Goal: Information Seeking & Learning: Learn about a topic

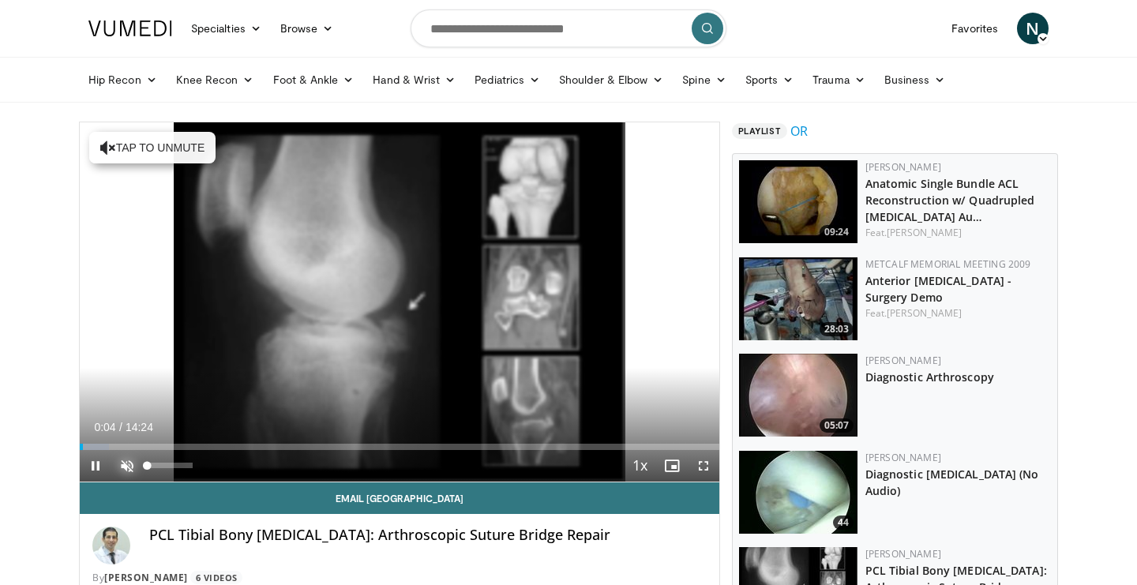
click at [126, 467] on span "Video Player" at bounding box center [127, 466] width 32 height 32
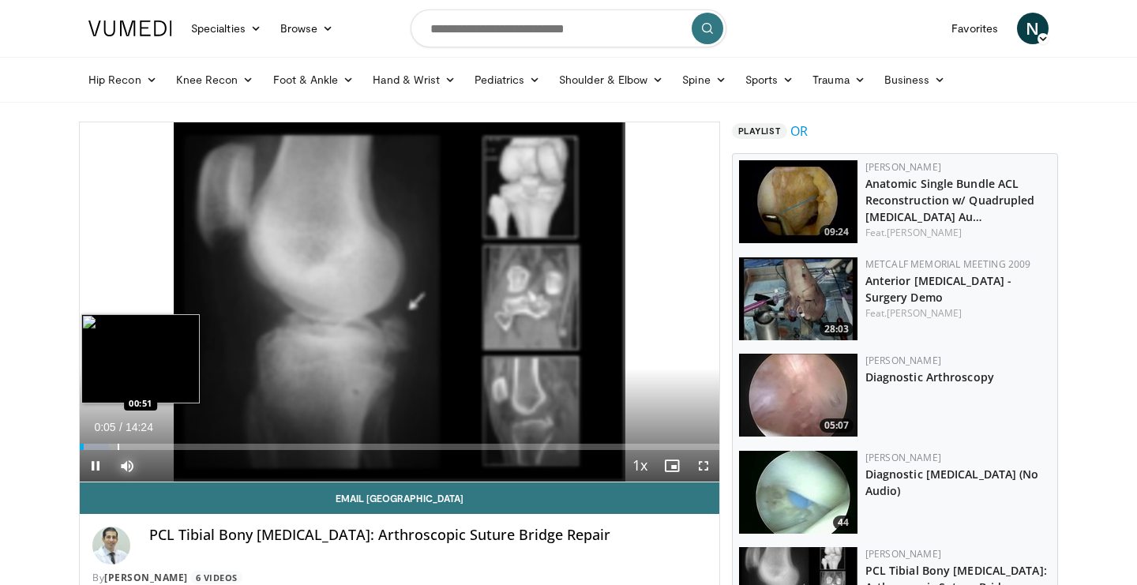
click at [118, 445] on div "Progress Bar" at bounding box center [119, 447] width 2 height 6
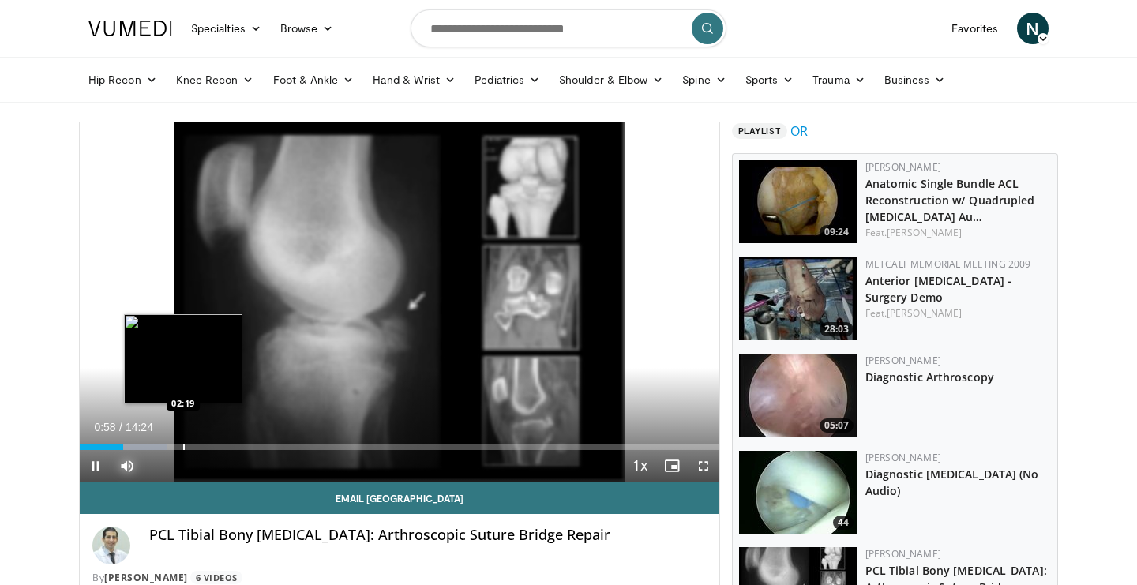
click at [183, 447] on div "Progress Bar" at bounding box center [184, 447] width 2 height 6
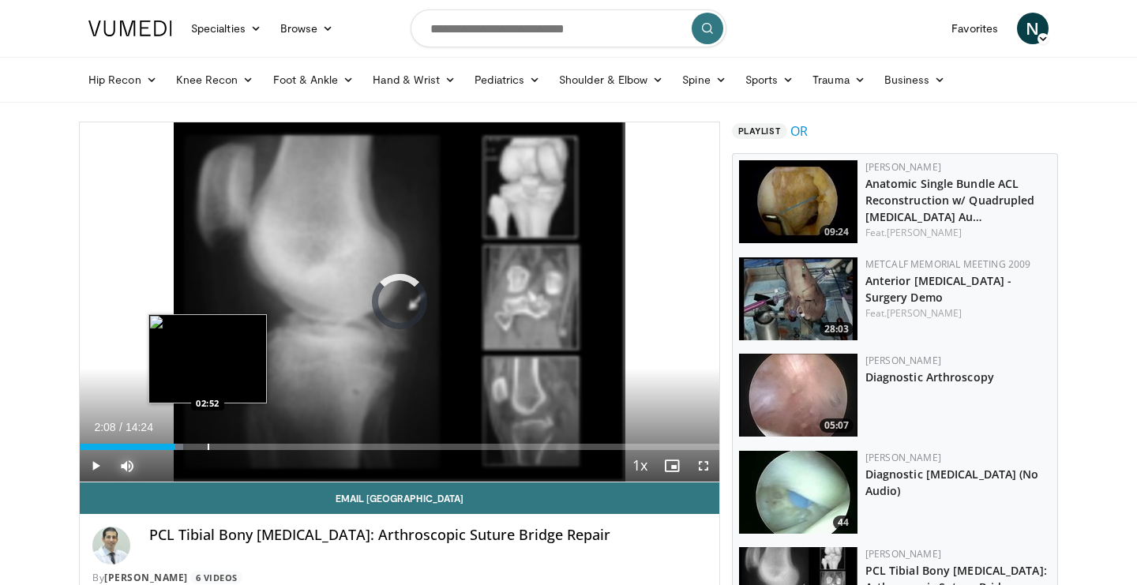
click at [208, 448] on div "Progress Bar" at bounding box center [209, 447] width 2 height 6
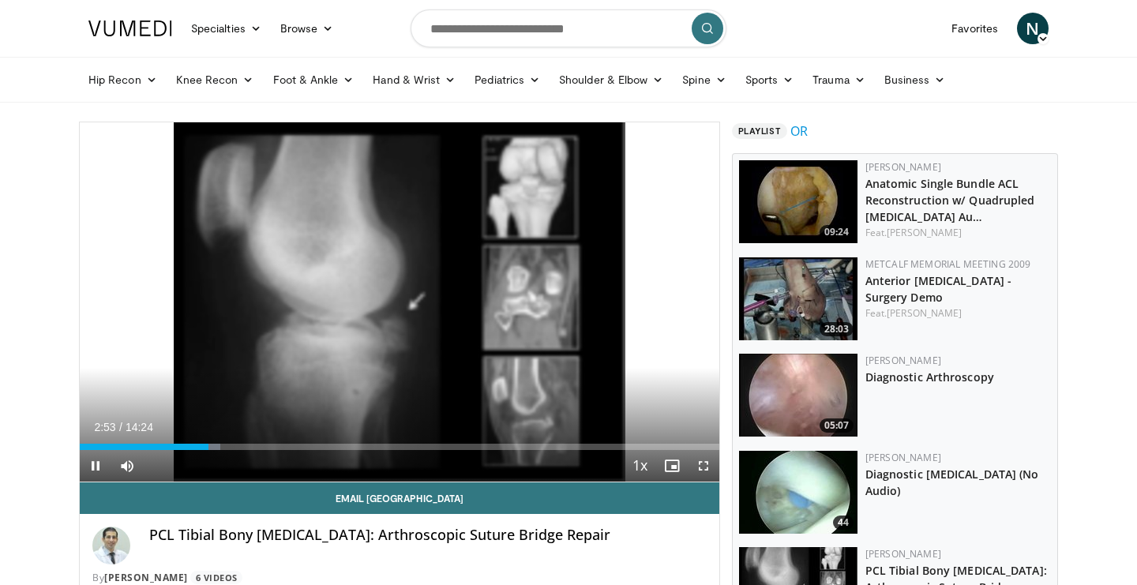
click at [232, 451] on div "Current Time 2:53 / Duration 14:24 Pause Skip Backward Skip Forward Mute 100% L…" at bounding box center [400, 466] width 640 height 32
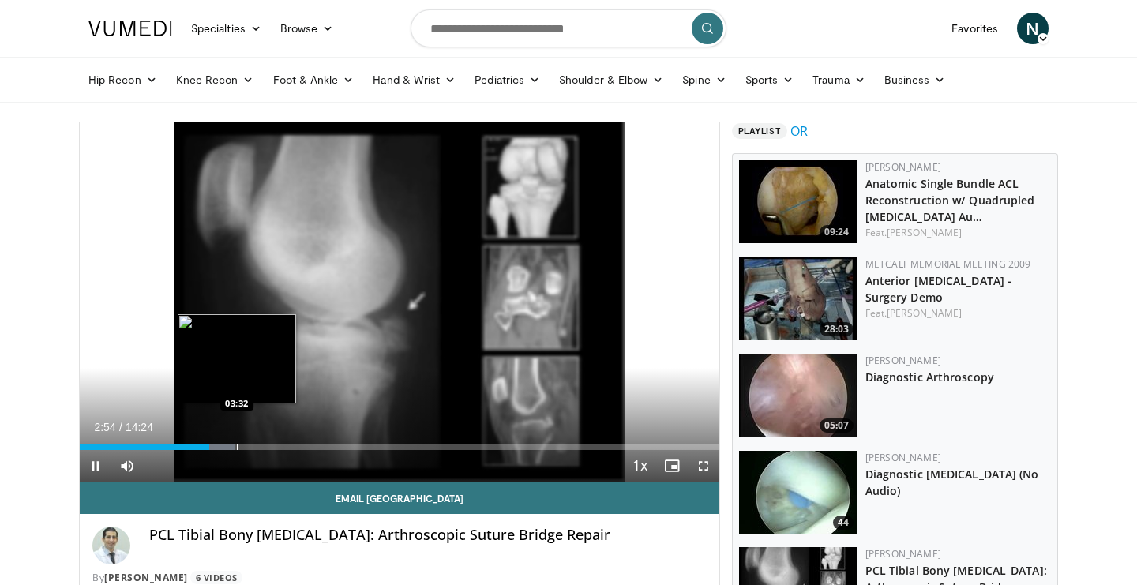
click at [237, 448] on div "Progress Bar" at bounding box center [238, 447] width 2 height 6
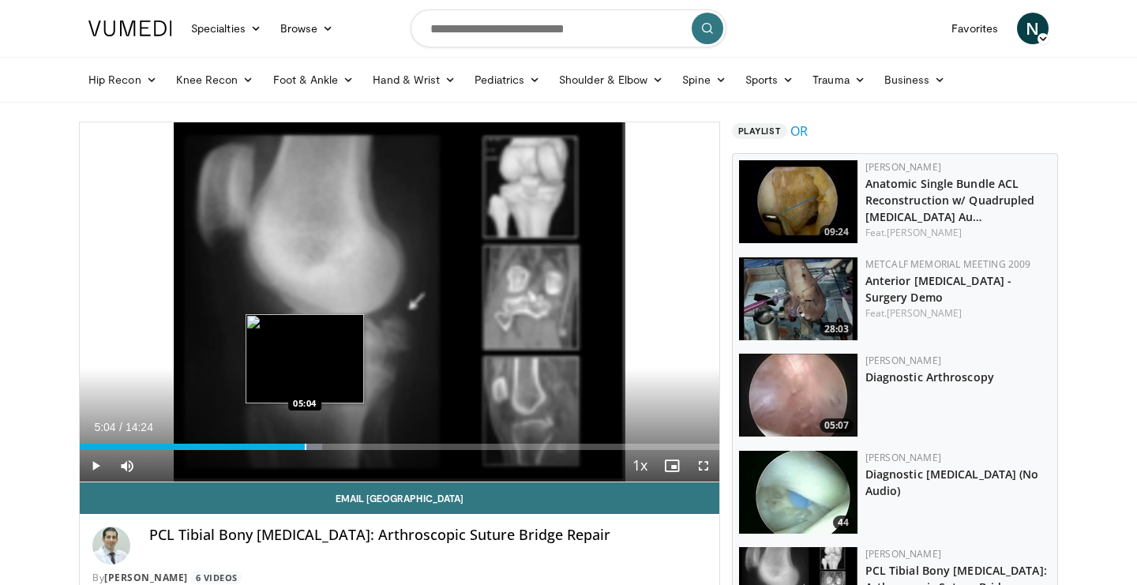
click at [304, 441] on div "Loaded : 37.88% 04:23 05:04" at bounding box center [400, 442] width 640 height 15
click at [325, 441] on div "Loaded : 42.82% 05:07 05:31" at bounding box center [400, 442] width 640 height 15
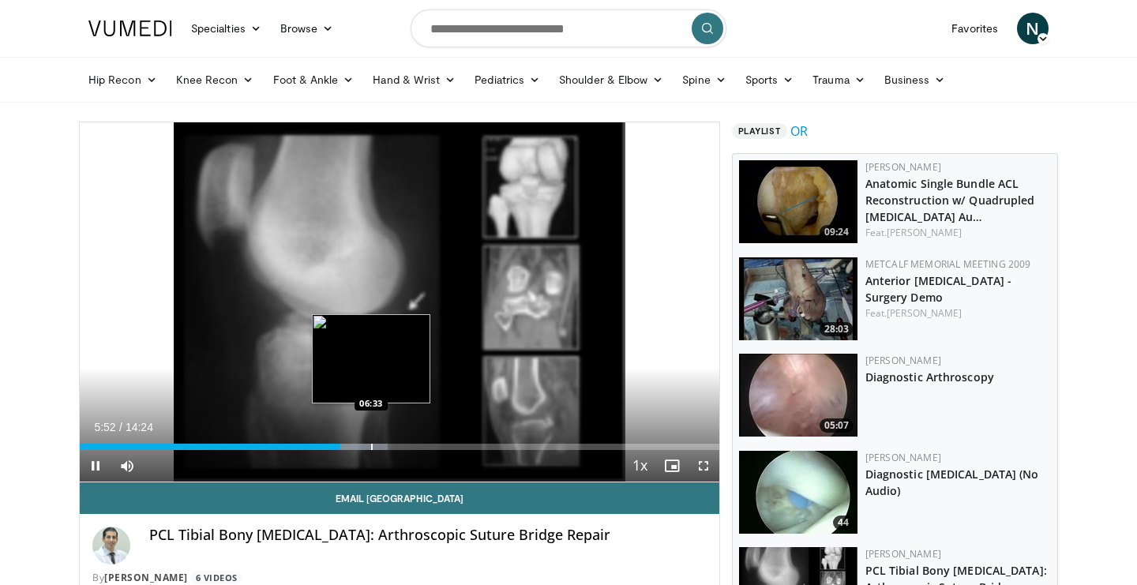
click at [371, 440] on div "Loaded : 48.21% 05:52 06:33" at bounding box center [400, 442] width 640 height 15
click at [398, 448] on div "Progress Bar" at bounding box center [399, 447] width 2 height 6
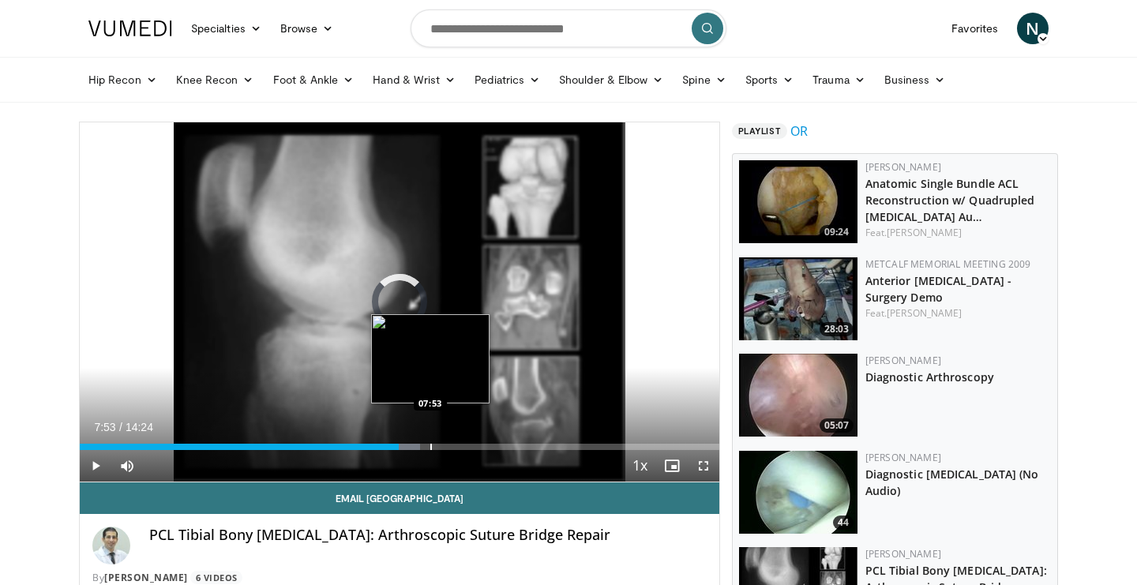
click at [430, 448] on div "Progress Bar" at bounding box center [431, 447] width 2 height 6
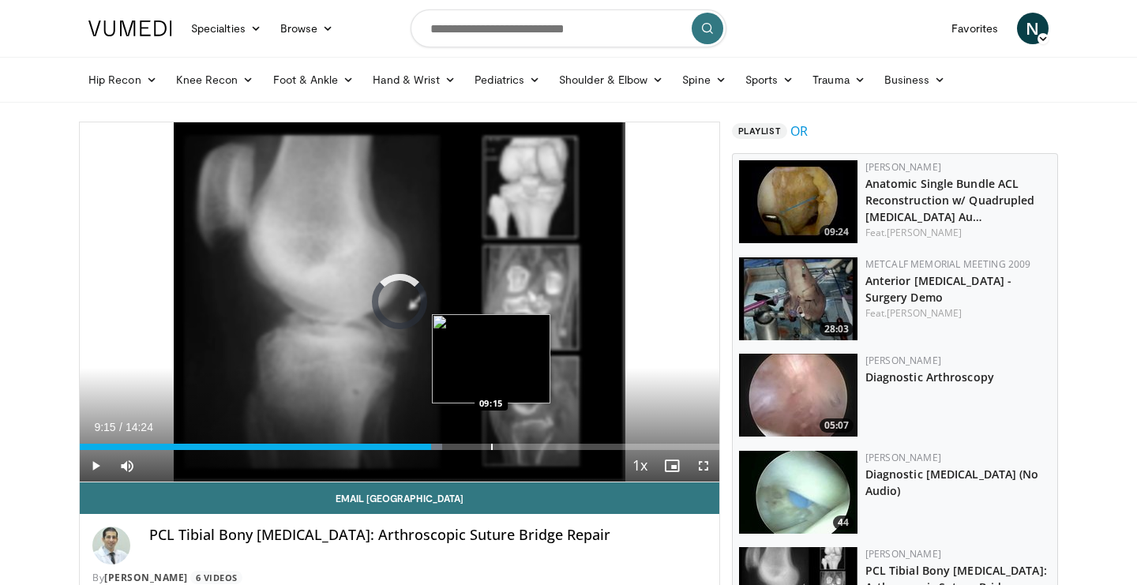
click at [491, 446] on div "Progress Bar" at bounding box center [492, 447] width 2 height 6
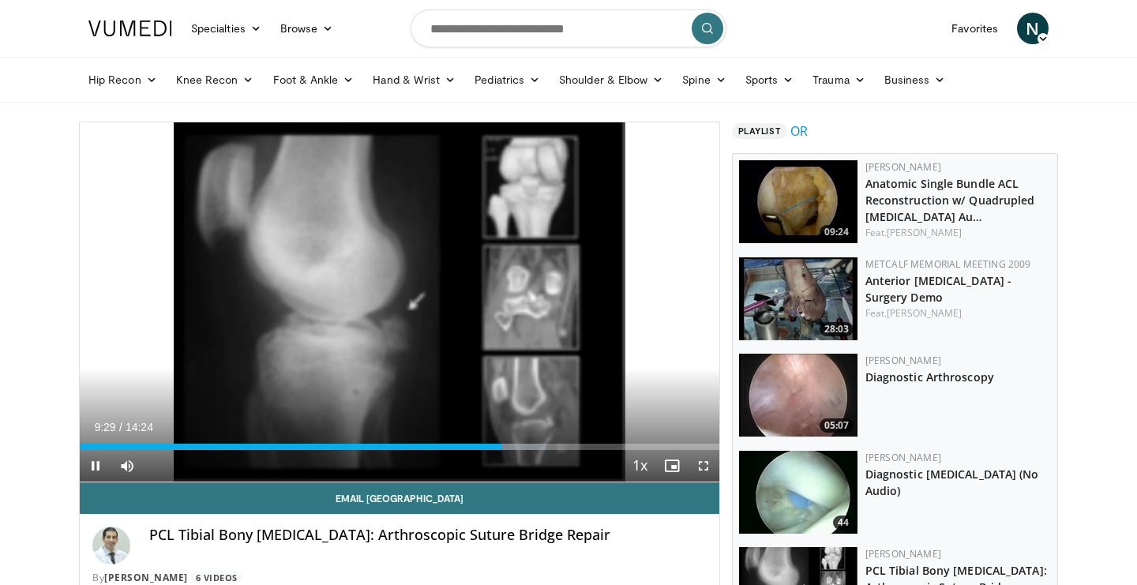
click at [561, 451] on div "Current Time 9:29 / Duration 14:24 Pause Skip Backward Skip Forward Mute 100% L…" at bounding box center [400, 466] width 640 height 32
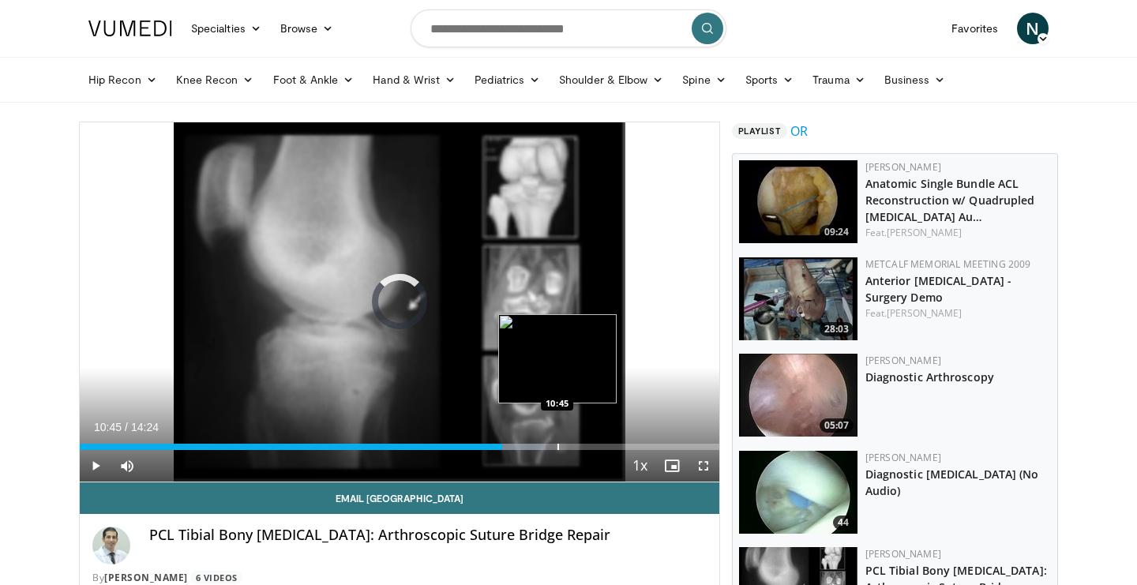
click at [557, 444] on div "Progress Bar" at bounding box center [558, 447] width 2 height 6
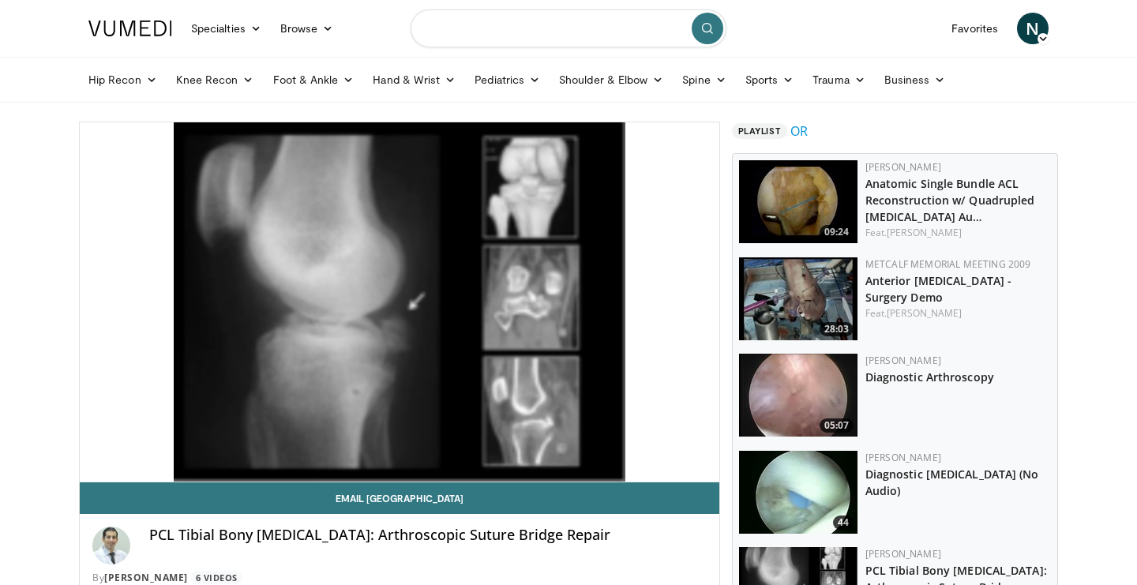
click at [471, 30] on input "Search topics, interventions" at bounding box center [569, 28] width 316 height 38
type input "**********"
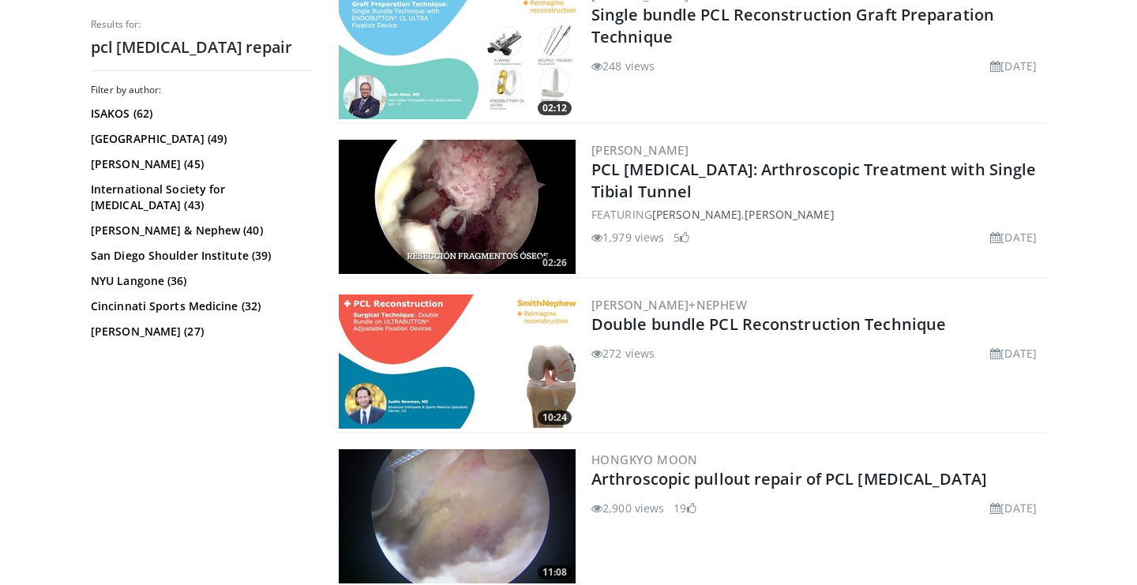
scroll to position [662, 0]
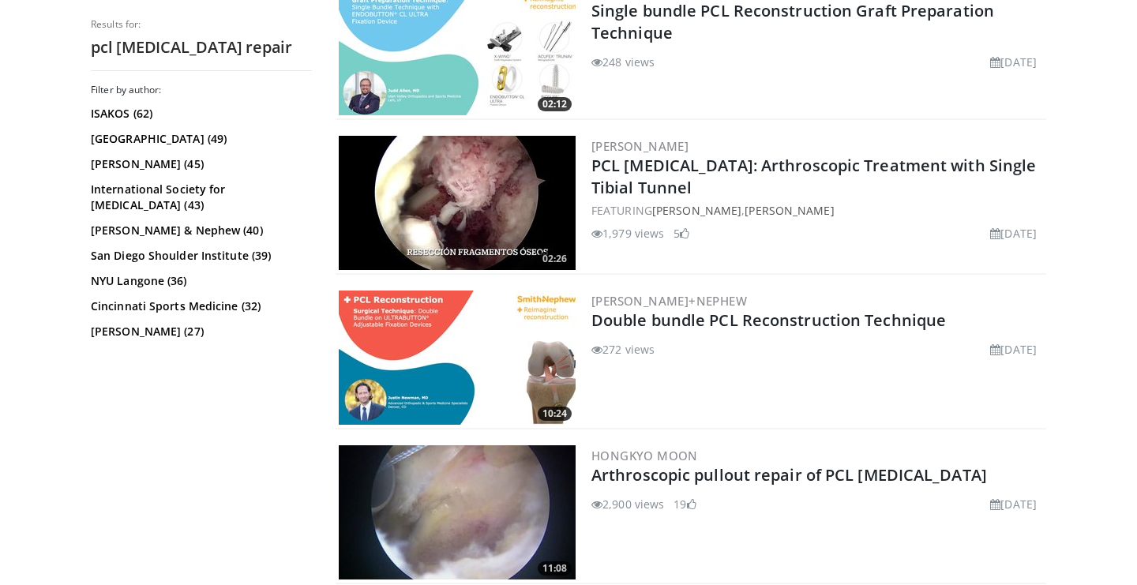
click at [500, 198] on img at bounding box center [457, 203] width 237 height 134
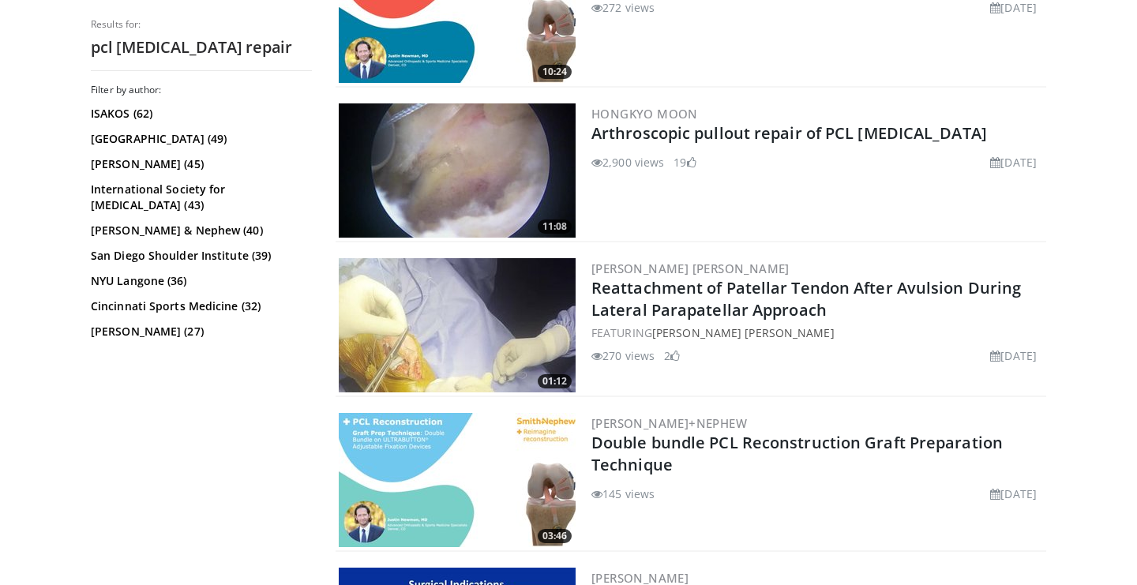
scroll to position [0, 0]
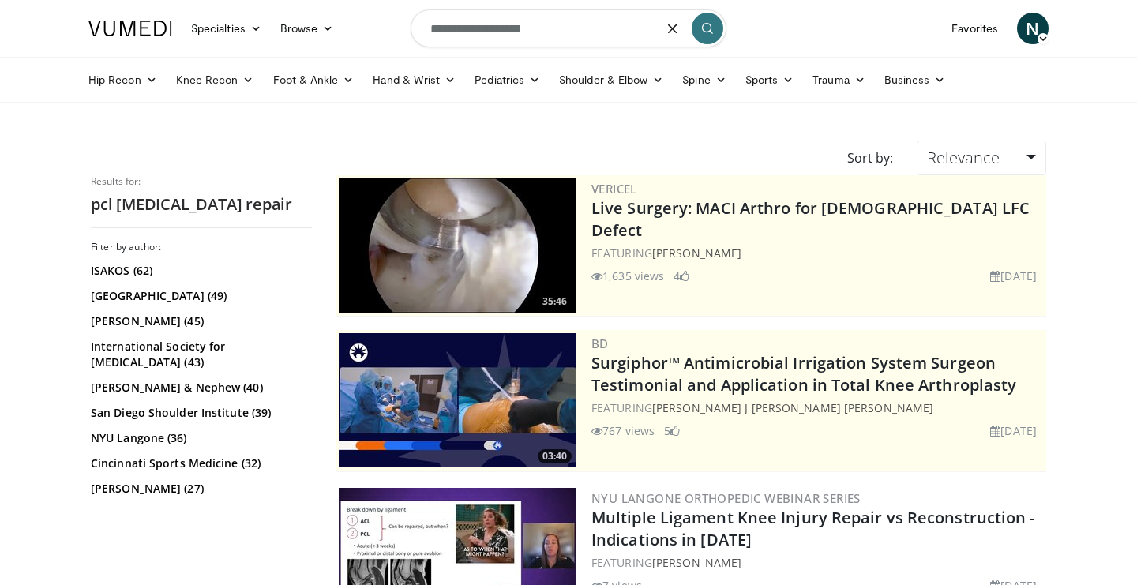
click at [553, 29] on input "**********" at bounding box center [569, 28] width 316 height 38
drag, startPoint x: 552, startPoint y: 29, endPoint x: 385, endPoint y: 34, distance: 166.7
click at [385, 34] on nav "Specialties Adult & Family Medicine Allergy, Asthma, Immunology Anesthesiology …" at bounding box center [568, 28] width 979 height 57
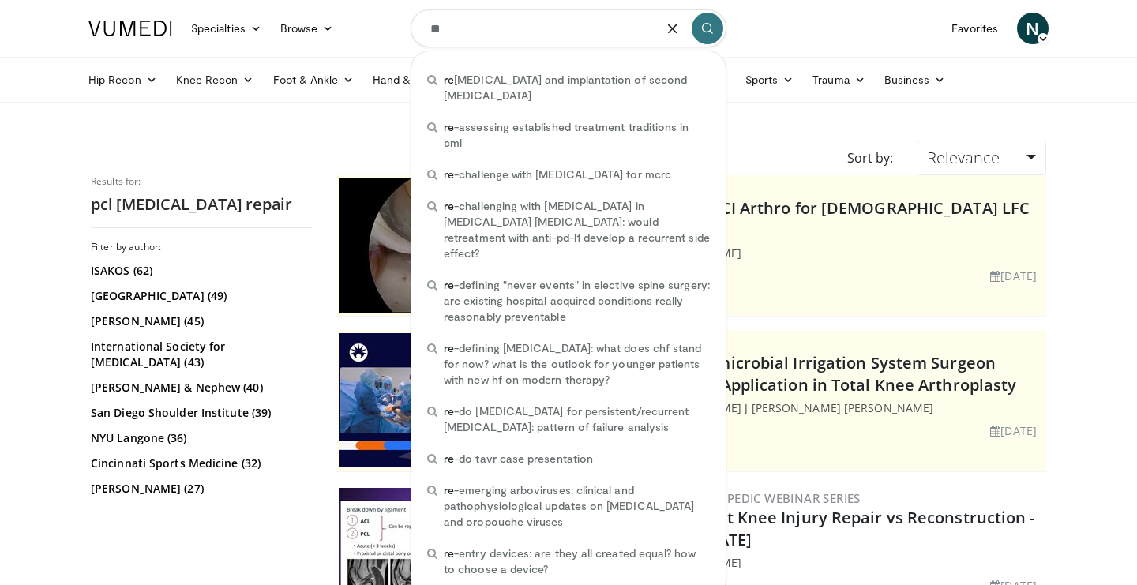
type input "*"
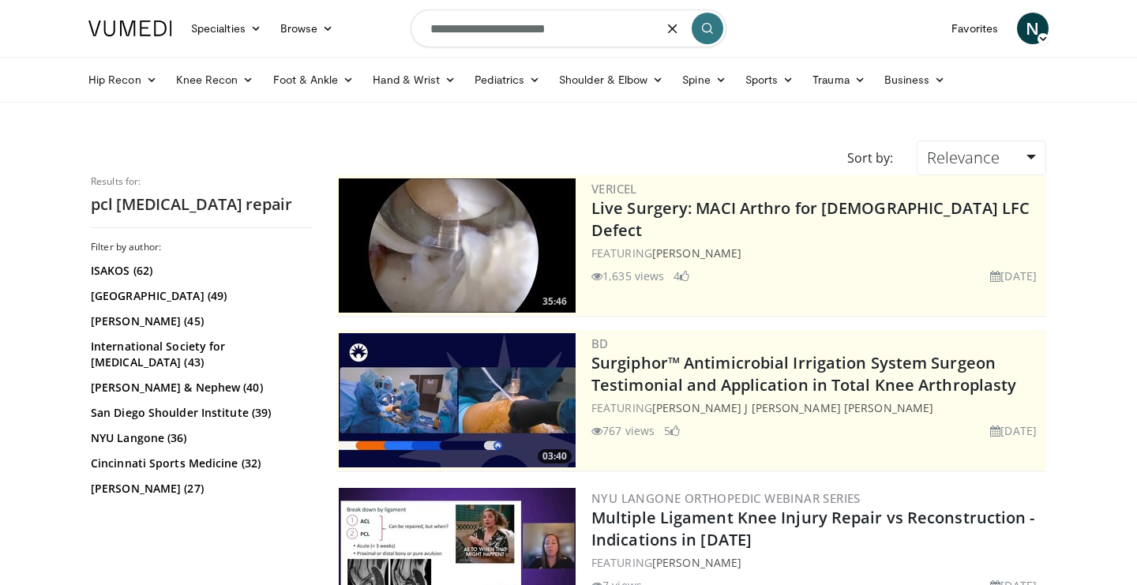
type input "**********"
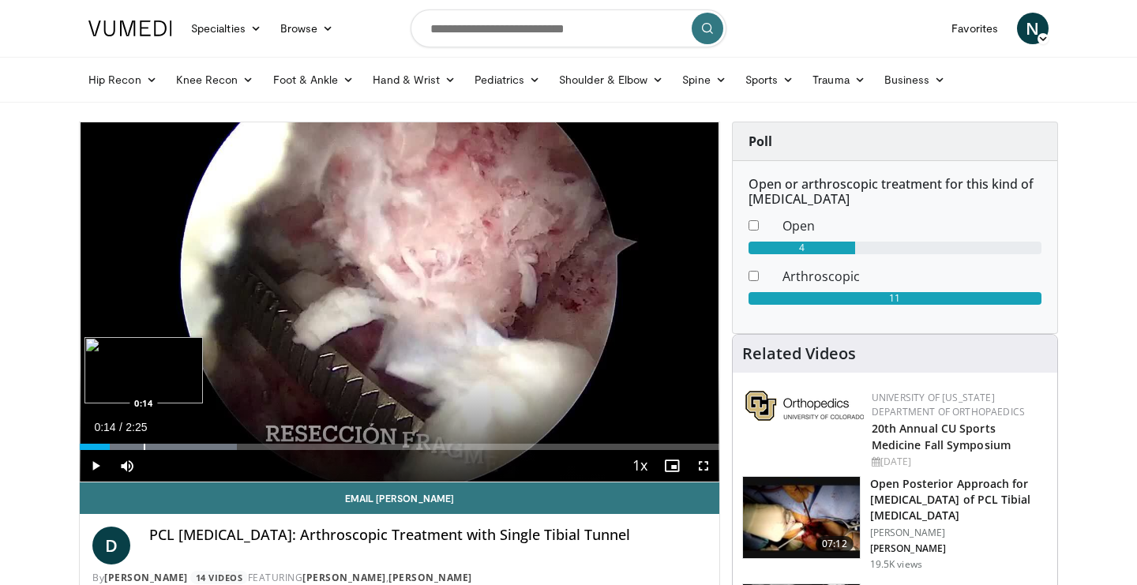
click at [144, 448] on div "Progress Bar" at bounding box center [145, 447] width 2 height 6
click at [186, 441] on div "Loaded : 24.52% 0:24 0:24" at bounding box center [400, 442] width 640 height 15
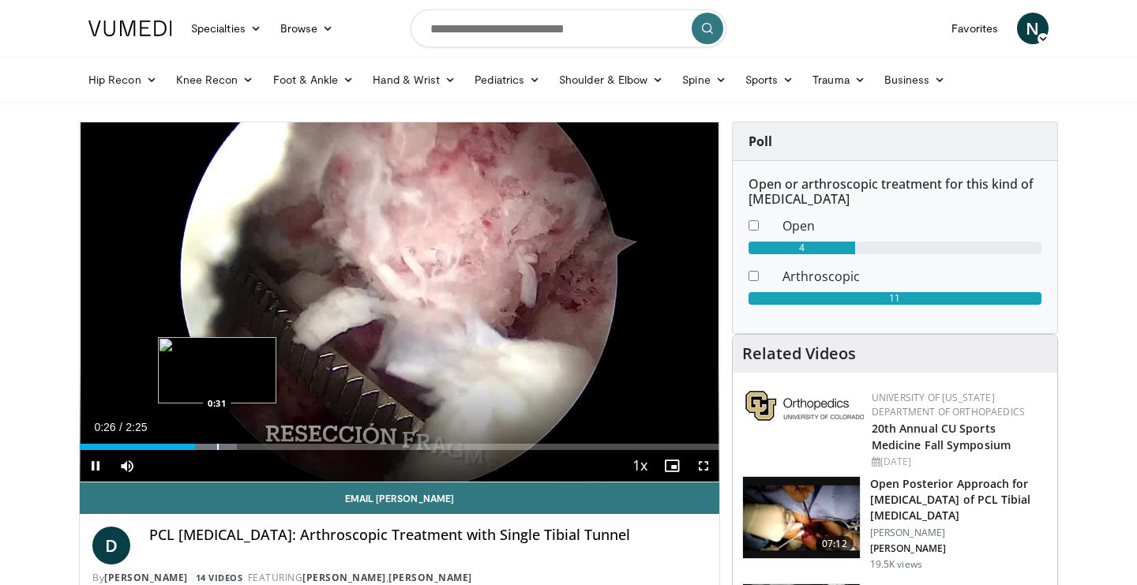
click at [217, 444] on div "Progress Bar" at bounding box center [218, 447] width 2 height 6
click at [266, 446] on div "Progress Bar" at bounding box center [267, 447] width 2 height 6
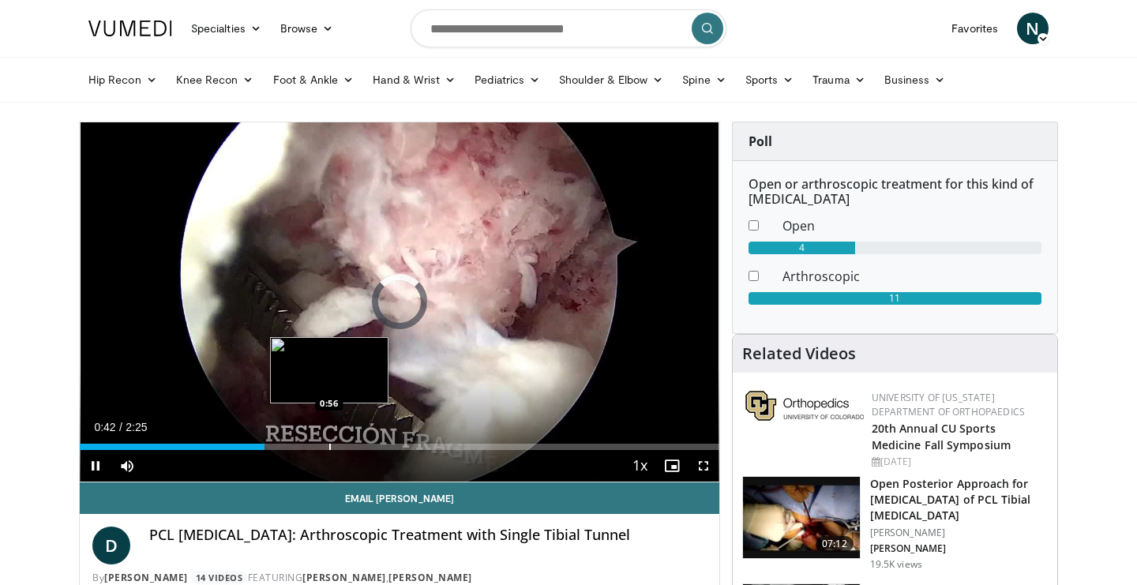
click at [329, 444] on div "Progress Bar" at bounding box center [330, 447] width 2 height 6
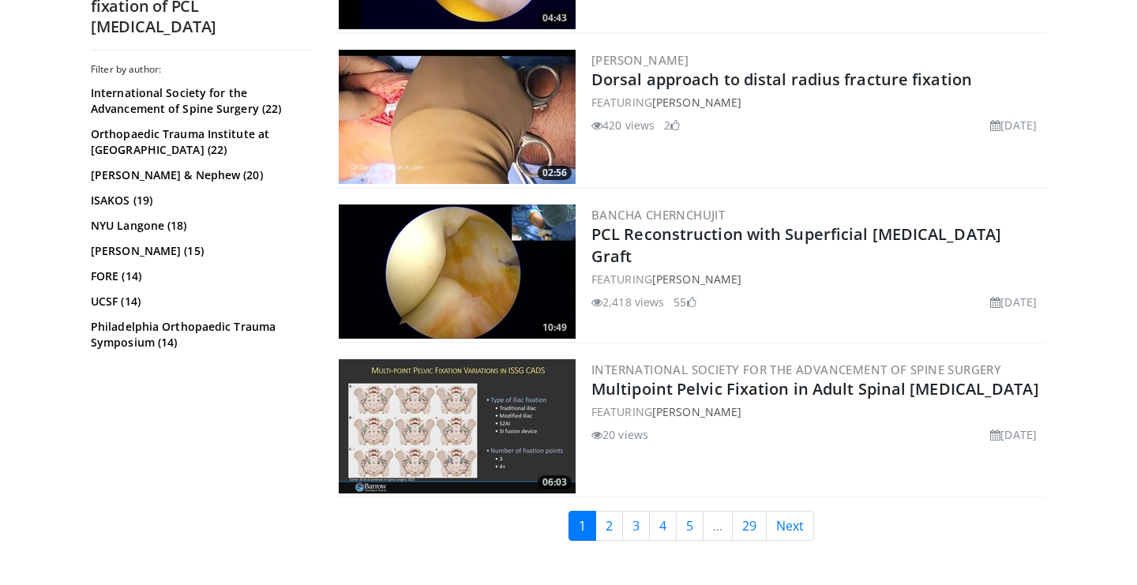
scroll to position [3841, 0]
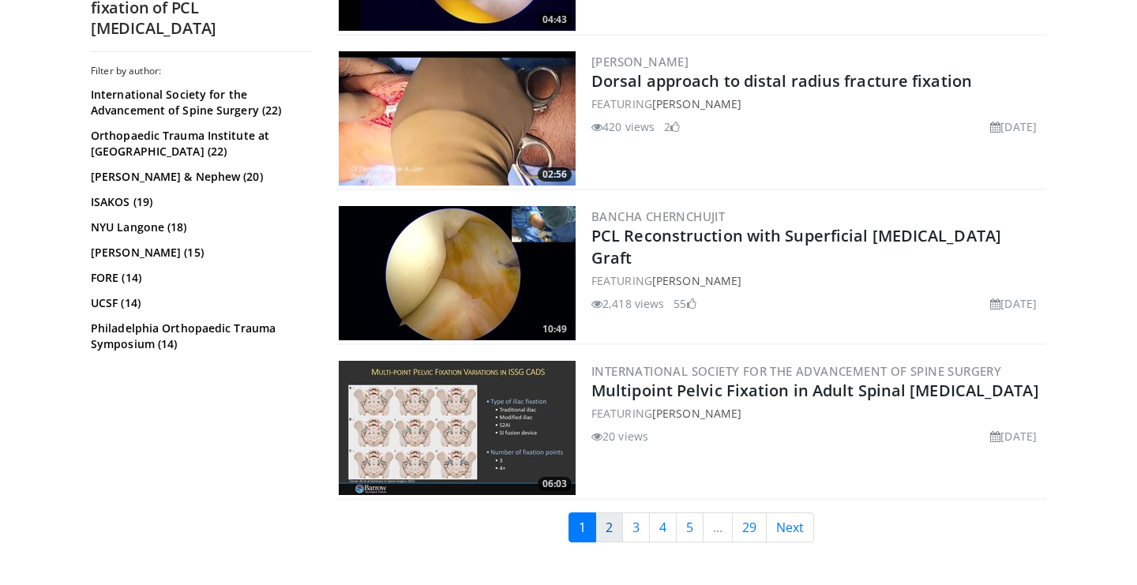
click at [606, 515] on link "2" at bounding box center [609, 527] width 28 height 30
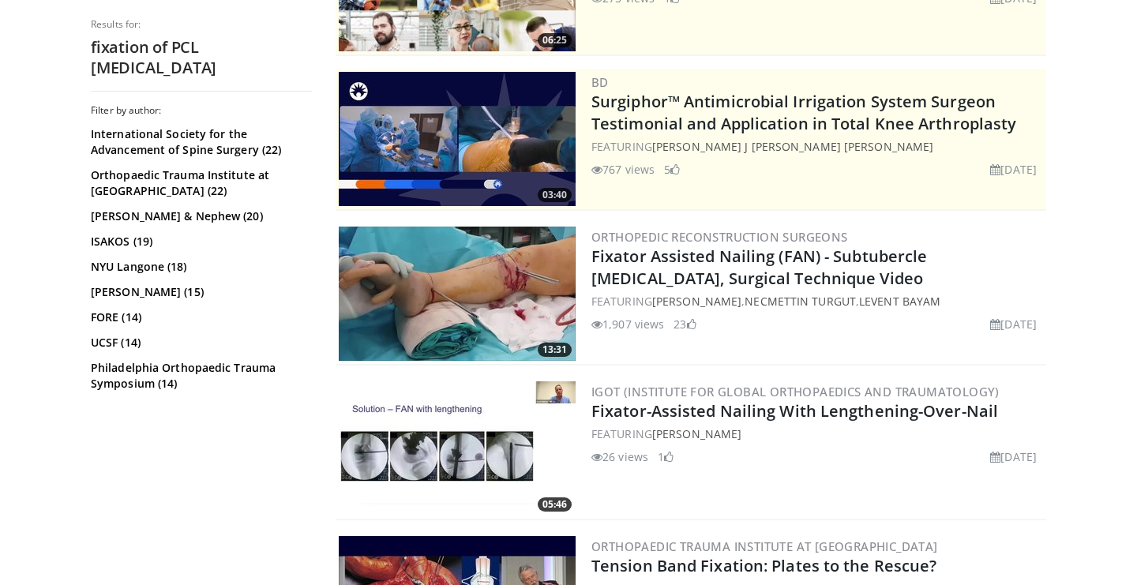
scroll to position [474, 0]
